Goal: Find specific page/section: Find specific page/section

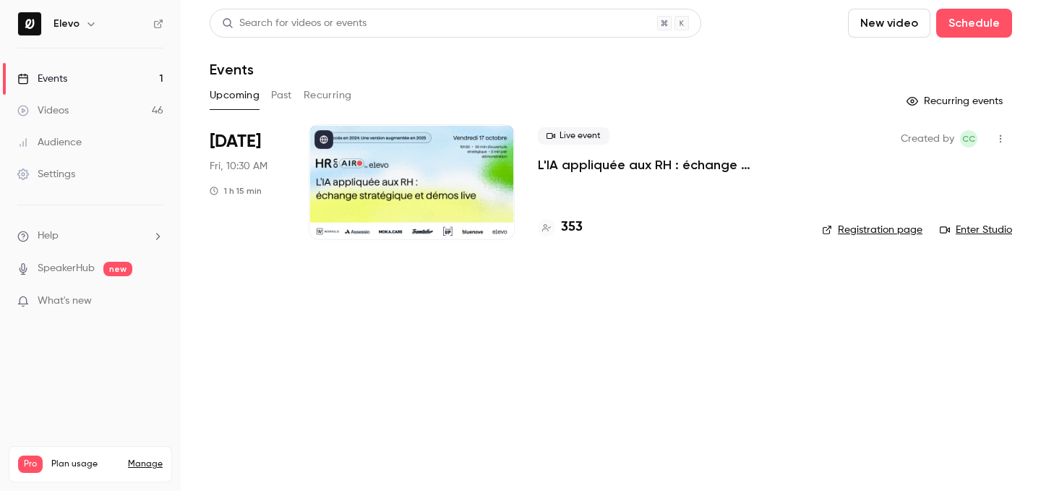
click at [570, 229] on h4 "353" at bounding box center [572, 228] width 22 height 20
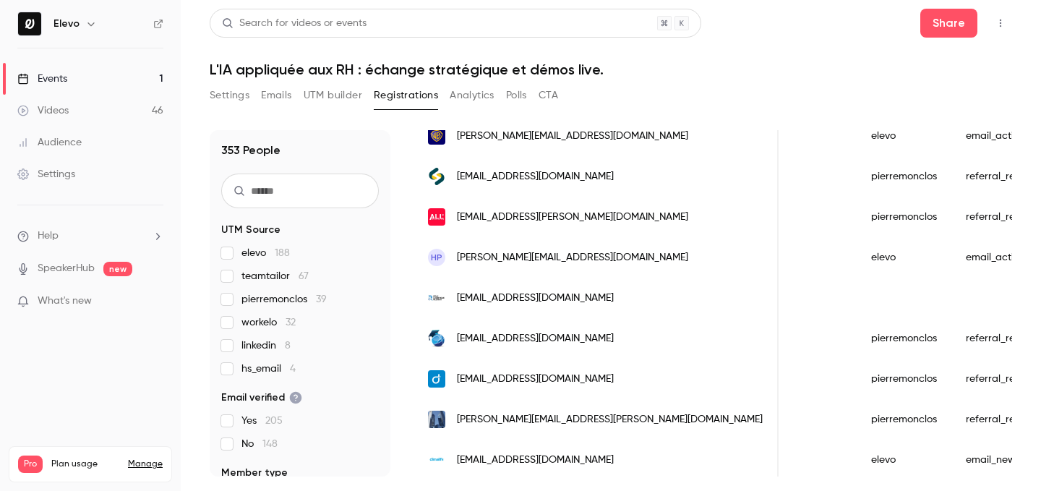
scroll to position [181, 0]
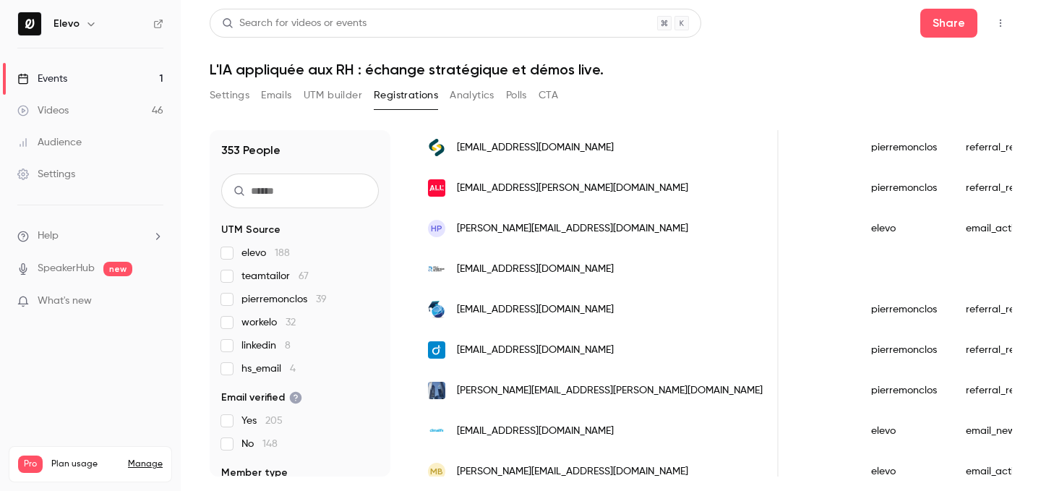
click at [140, 93] on link "Events 1" at bounding box center [90, 79] width 181 height 32
